Goal: Use online tool/utility: Utilize a website feature to perform a specific function

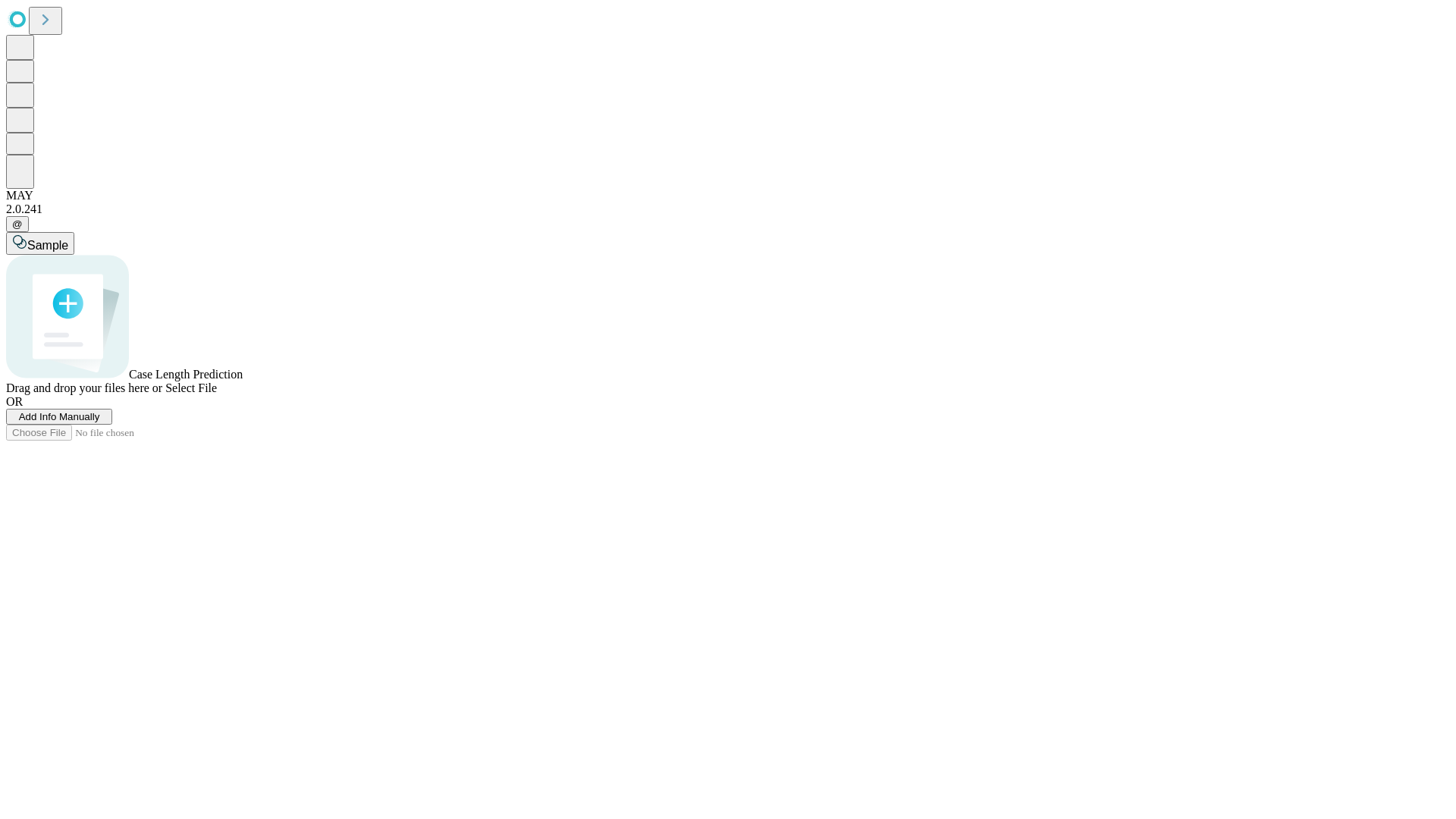
click at [217, 395] on span "Select File" at bounding box center [191, 388] width 51 height 13
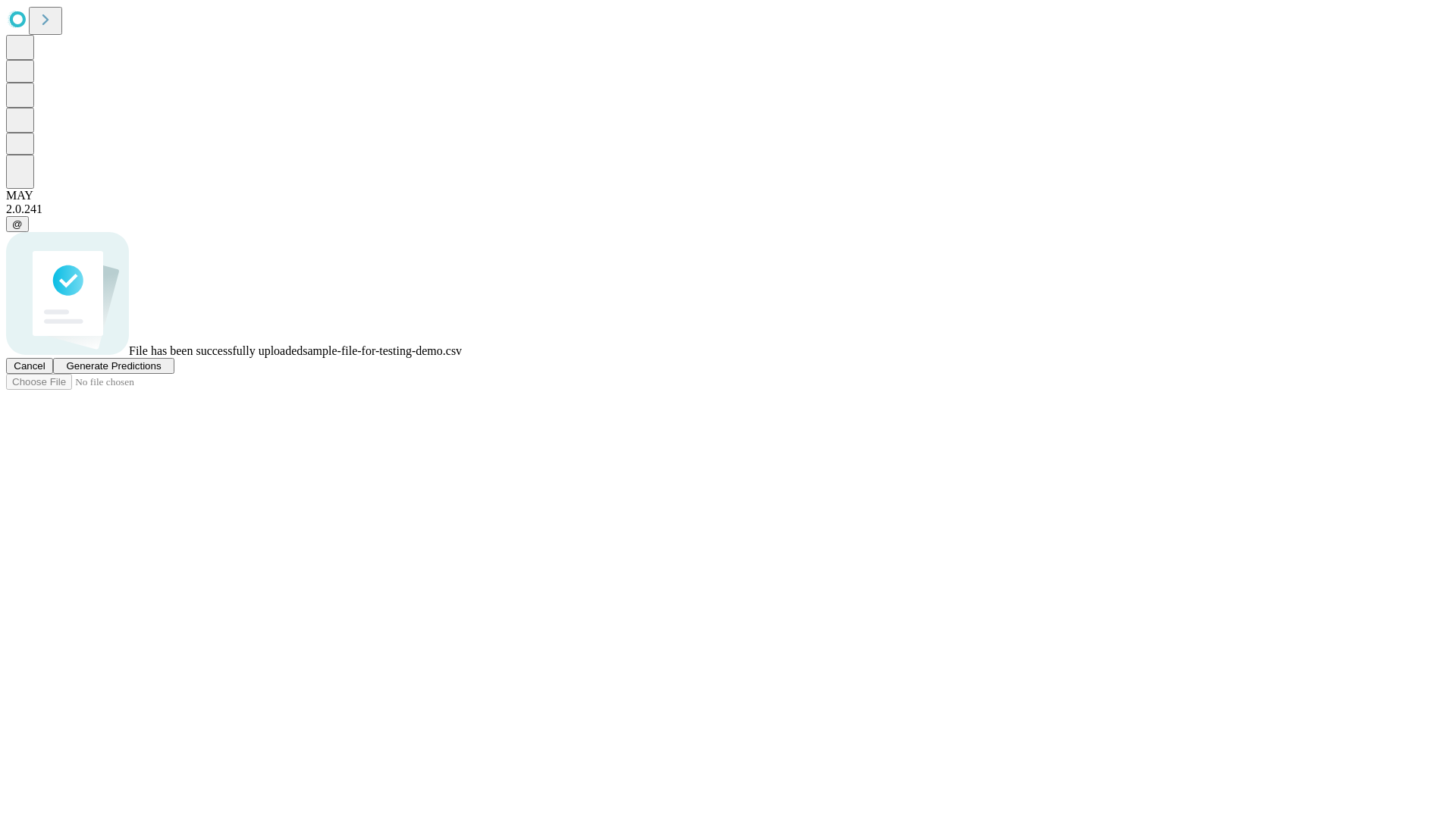
click at [161, 371] on span "Generate Predictions" at bounding box center [113, 366] width 95 height 11
